Goal: Transaction & Acquisition: Book appointment/travel/reservation

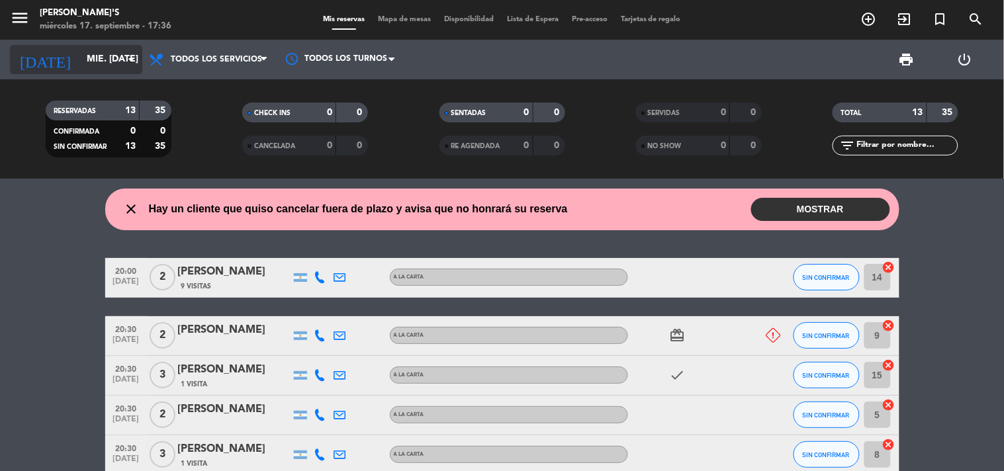
click at [93, 64] on input "mié. [DATE]" at bounding box center [143, 60] width 126 height 24
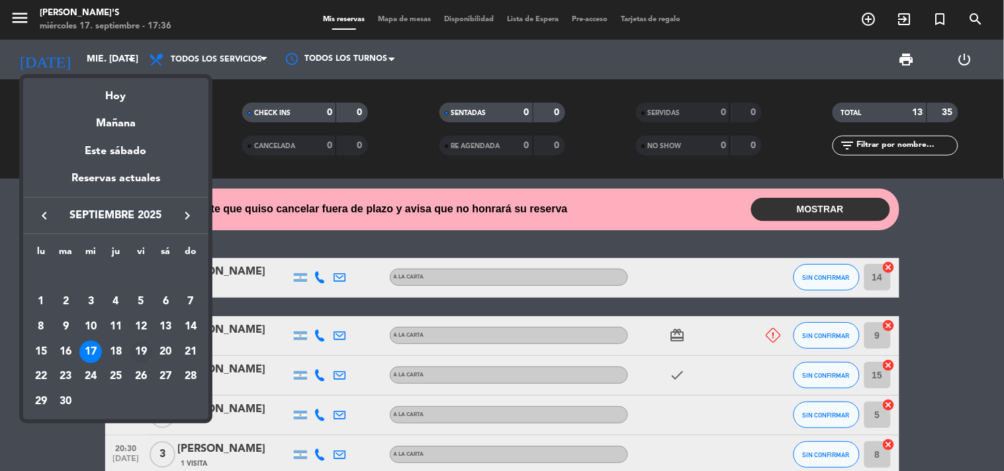
click at [144, 347] on div "19" at bounding box center [141, 352] width 22 height 22
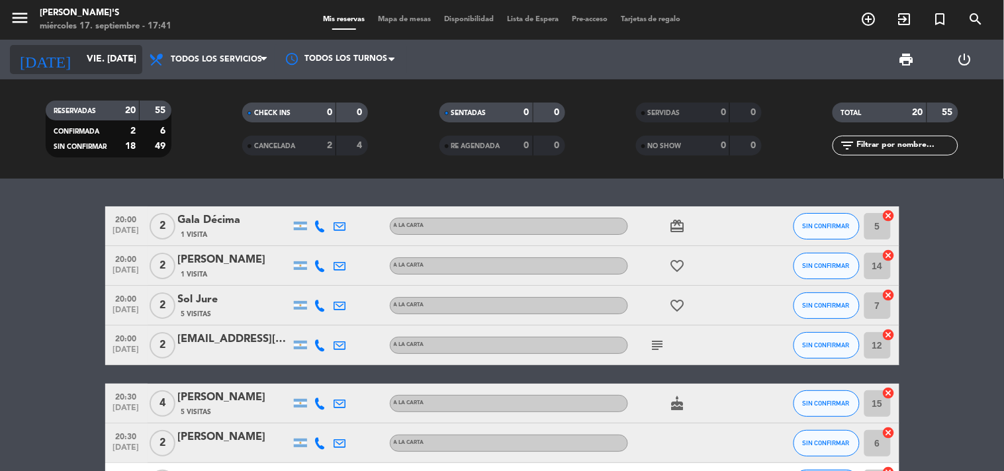
click at [81, 55] on input "vie. [DATE]" at bounding box center [143, 60] width 126 height 24
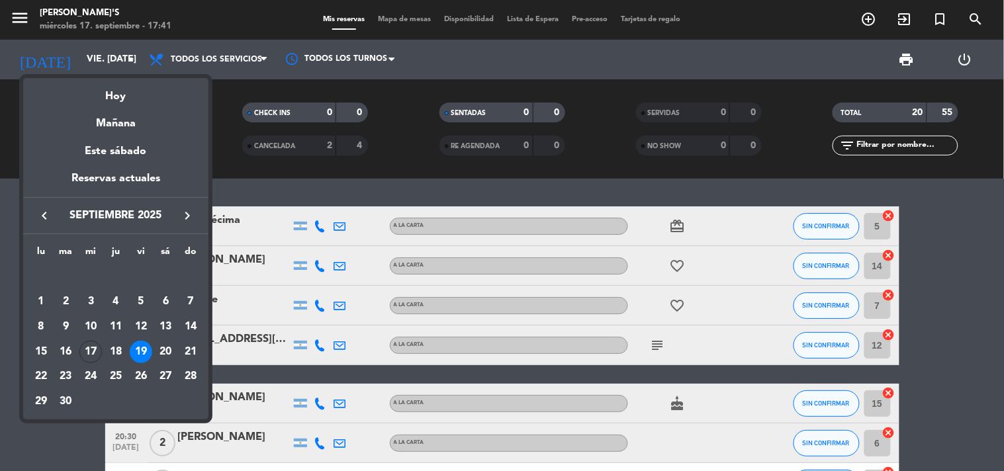
click at [95, 349] on div "17" at bounding box center [90, 352] width 22 height 22
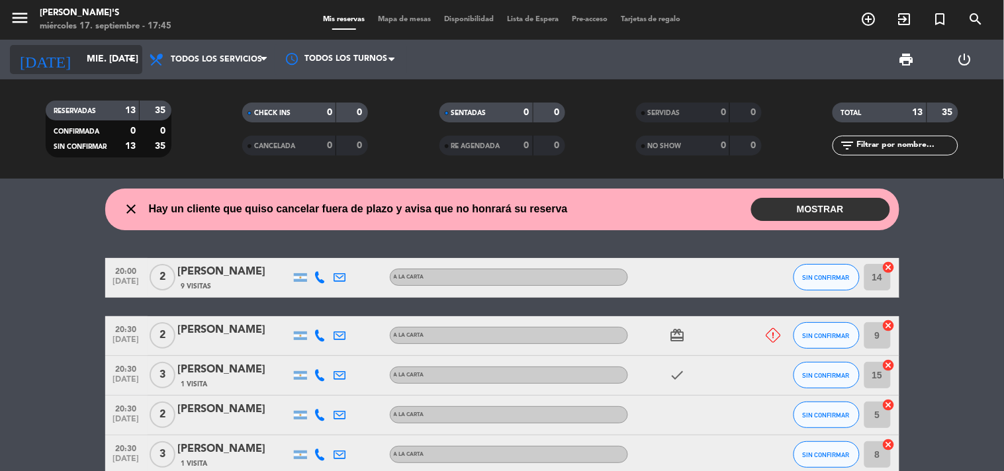
click at [87, 63] on input "mié. [DATE]" at bounding box center [143, 60] width 126 height 24
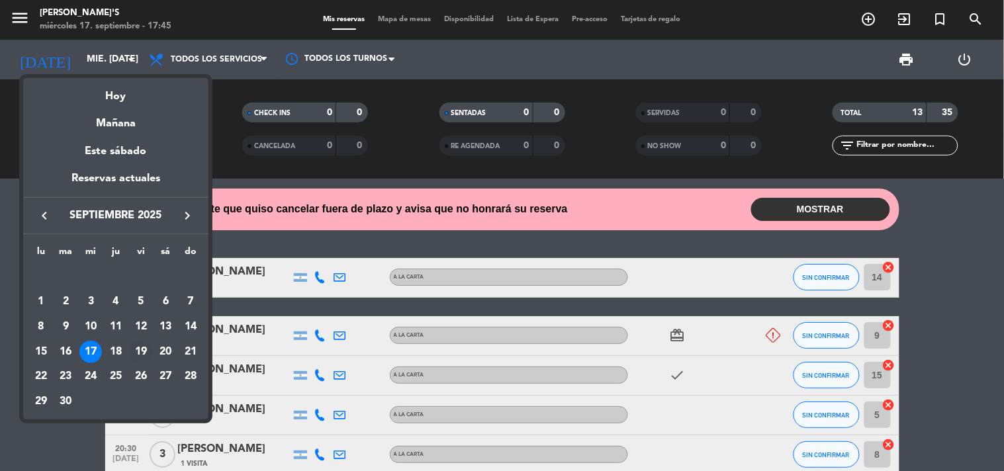
click at [134, 351] on div "19" at bounding box center [141, 352] width 22 height 22
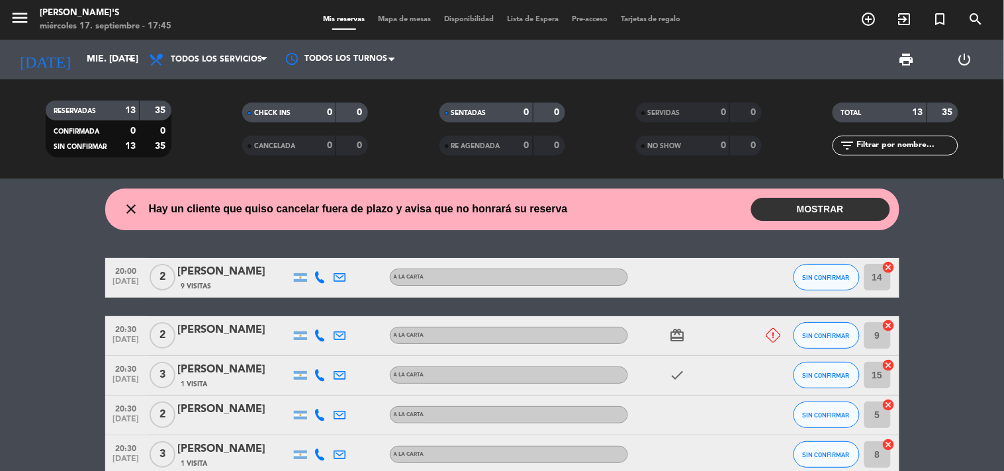
type input "vie. [DATE]"
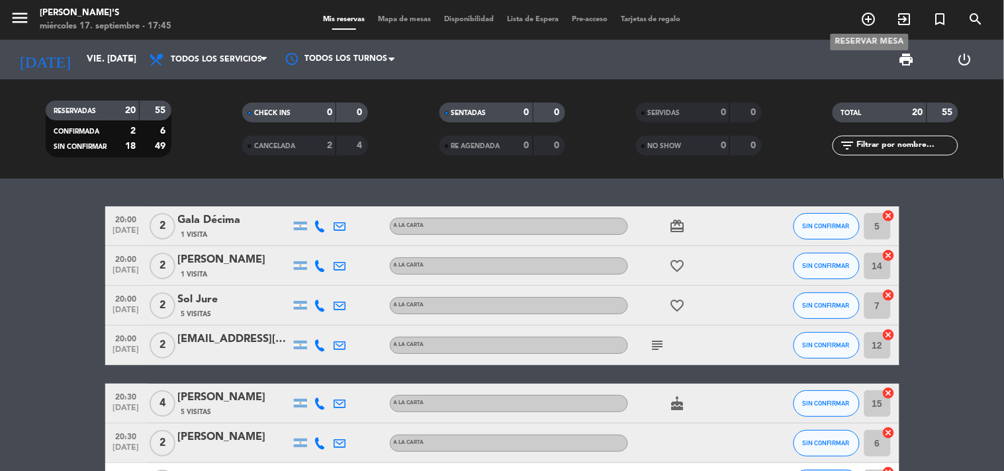
click at [870, 22] on icon "add_circle_outline" at bounding box center [869, 19] width 16 height 16
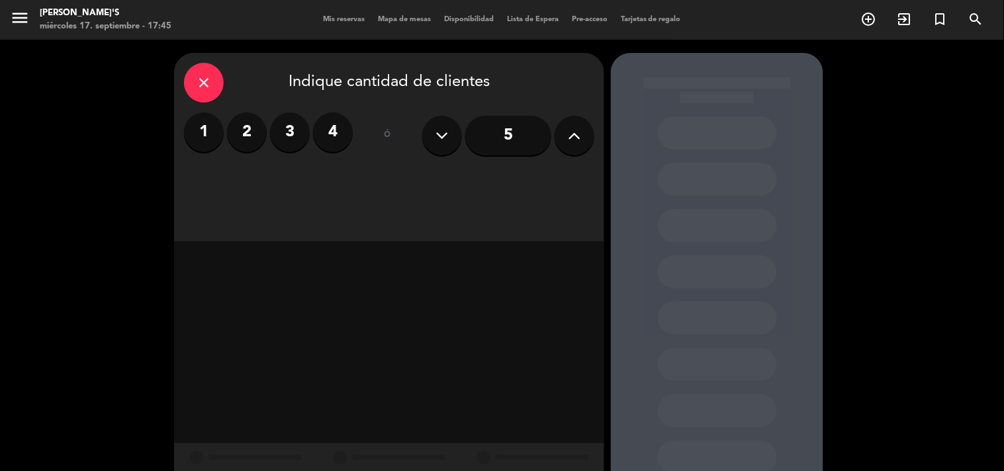
click at [449, 131] on button at bounding box center [442, 136] width 40 height 40
click at [443, 134] on icon at bounding box center [442, 136] width 13 height 20
click at [441, 129] on icon at bounding box center [442, 136] width 13 height 20
click at [328, 124] on label "4" at bounding box center [333, 132] width 40 height 40
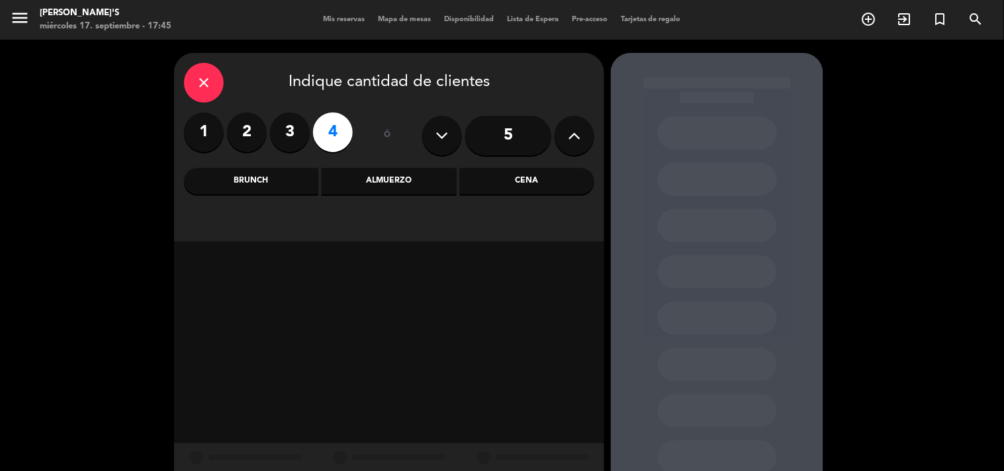
click at [495, 188] on div "Cena" at bounding box center [527, 181] width 134 height 26
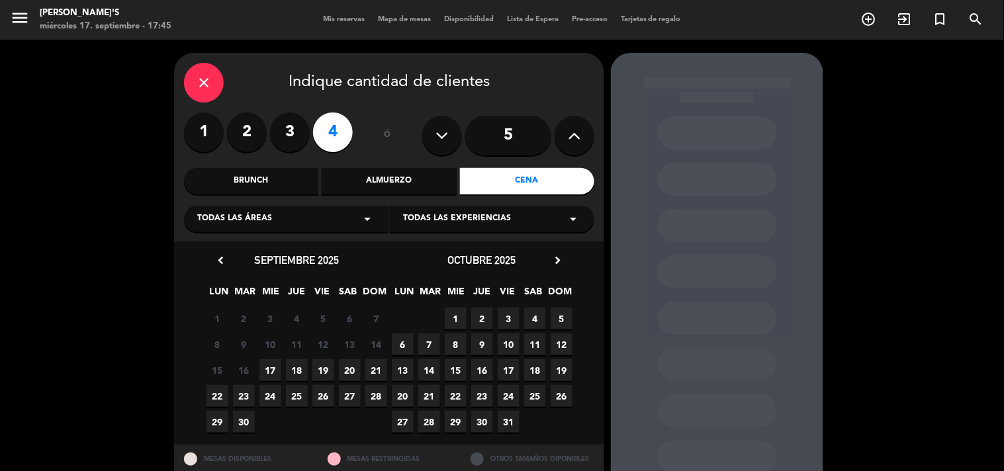
click at [326, 361] on span "19" at bounding box center [323, 370] width 22 height 22
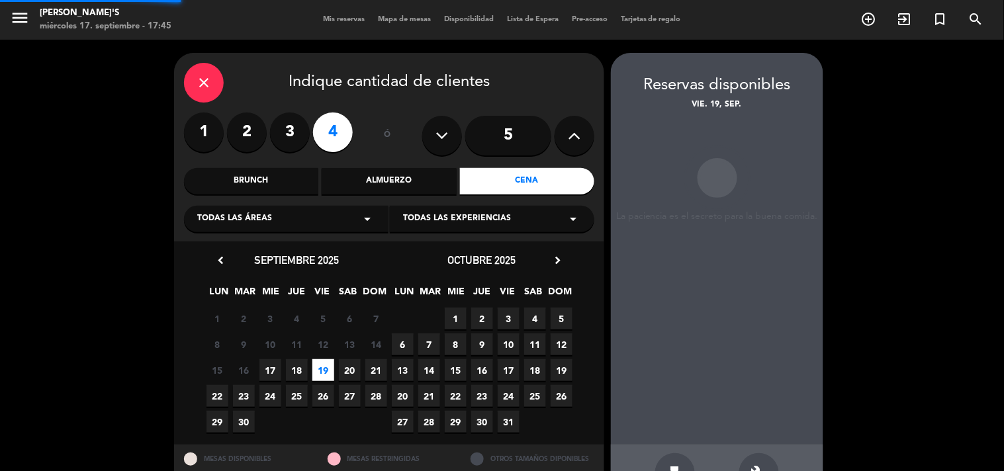
scroll to position [43, 0]
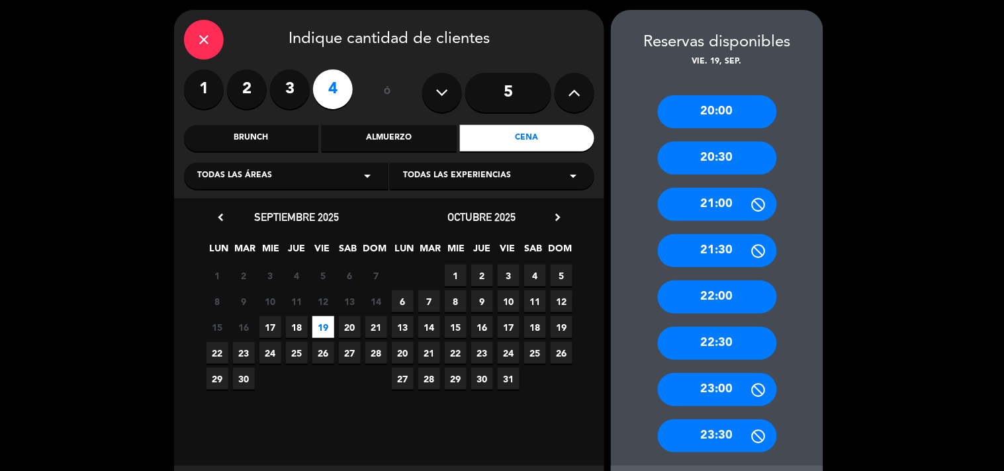
click at [717, 154] on div "20:30" at bounding box center [717, 158] width 119 height 33
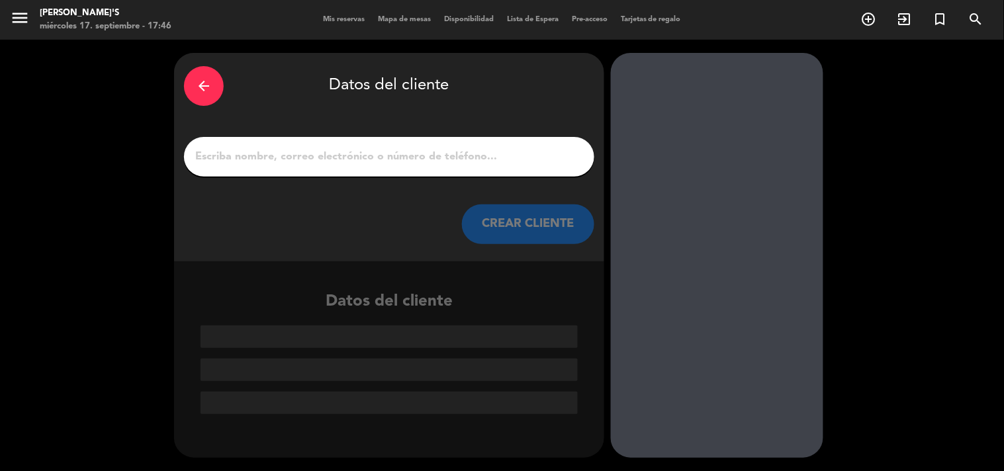
paste input "[PERSON_NAME]"
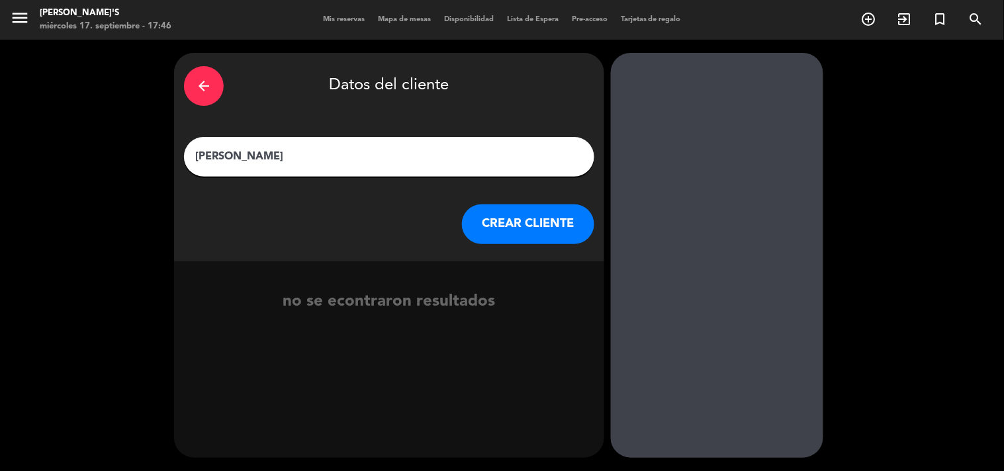
type input "[PERSON_NAME]"
click at [512, 229] on button "CREAR CLIENTE" at bounding box center [528, 224] width 132 height 40
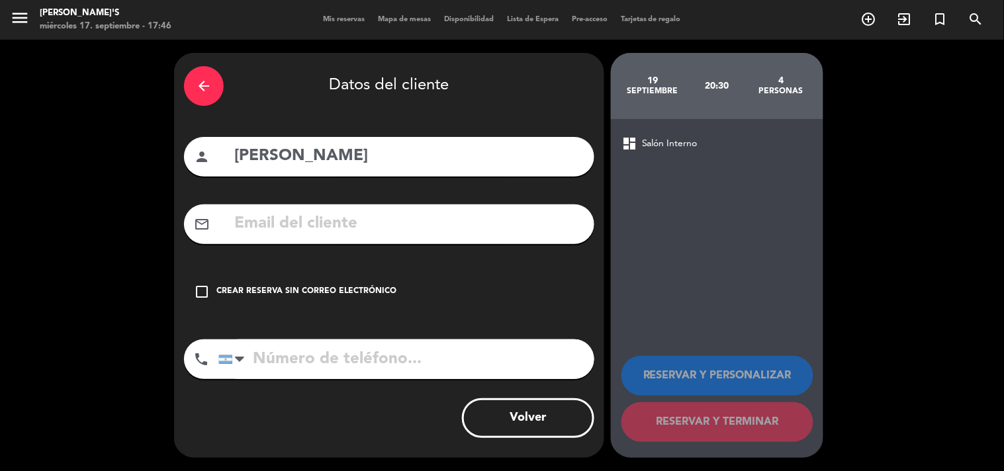
drag, startPoint x: 374, startPoint y: 359, endPoint x: 359, endPoint y: 355, distance: 15.7
click at [369, 356] on input "tel" at bounding box center [406, 359] width 376 height 40
drag, startPoint x: 355, startPoint y: 361, endPoint x: 294, endPoint y: 365, distance: 61.1
click at [339, 375] on input "tel" at bounding box center [406, 359] width 376 height 40
type input "3415454056"
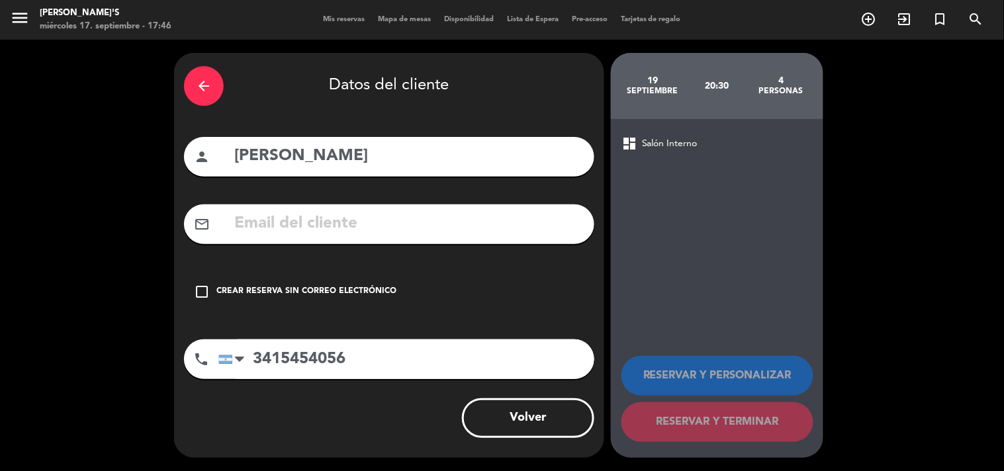
click at [424, 216] on input "text" at bounding box center [408, 223] width 351 height 27
click at [195, 288] on icon "check_box_outline_blank" at bounding box center [202, 292] width 16 height 16
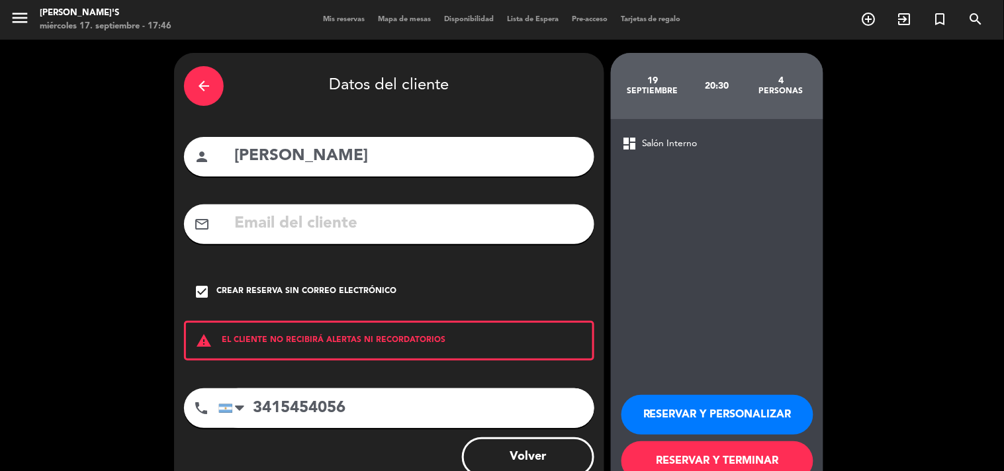
scroll to position [38, 0]
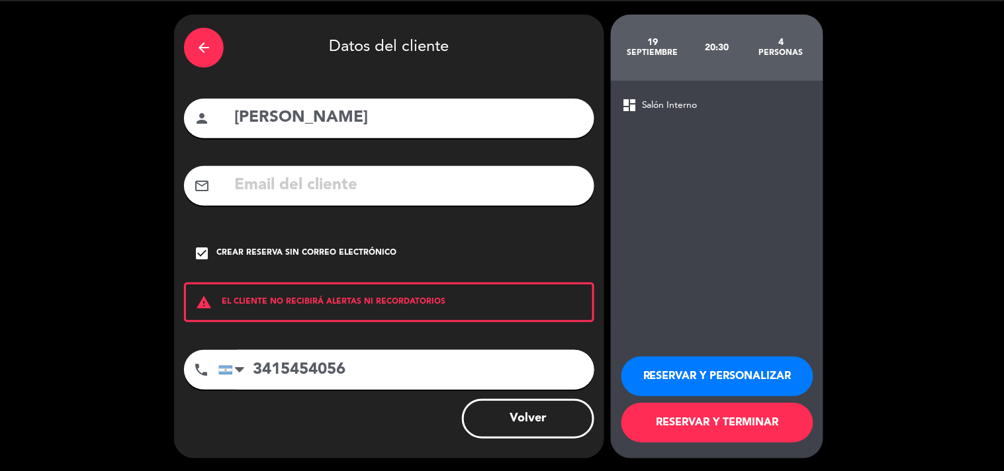
click at [757, 434] on button "RESERVAR Y TERMINAR" at bounding box center [717, 423] width 192 height 40
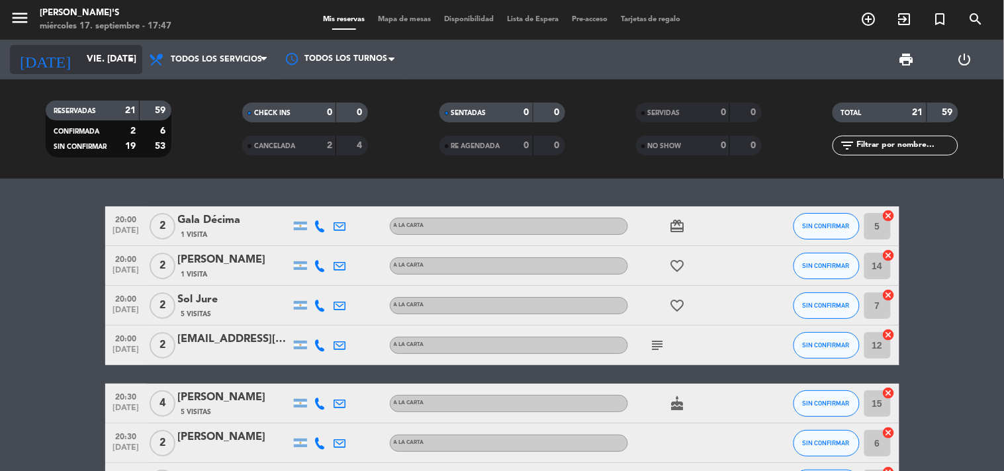
click at [111, 56] on input "vie. [DATE]" at bounding box center [143, 60] width 126 height 24
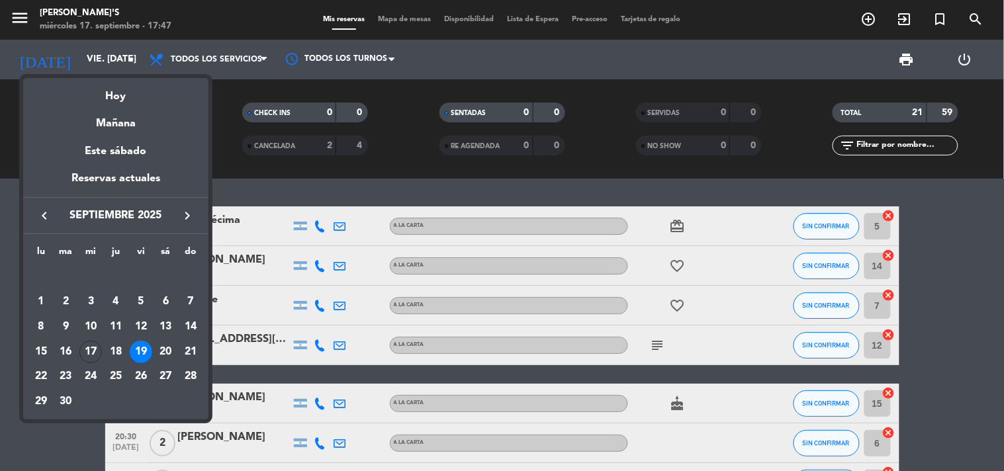
click at [138, 344] on div "19" at bounding box center [141, 352] width 22 height 22
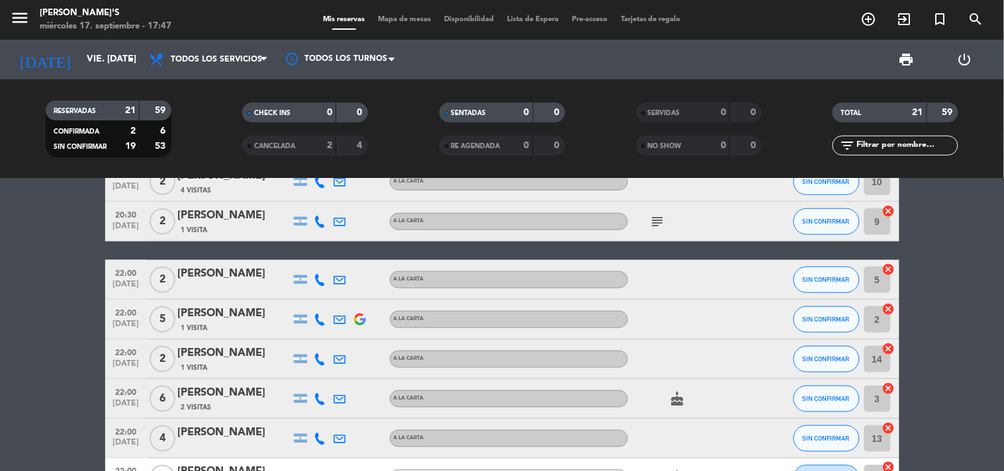
scroll to position [367, 0]
